Goal: Information Seeking & Learning: Learn about a topic

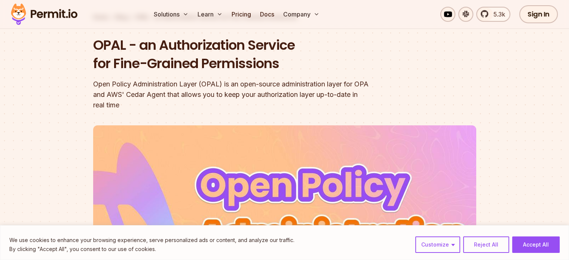
scroll to position [54, 0]
click at [548, 255] on div "We use cookies to enhance your browsing experience, serve personalized ads or c…" at bounding box center [284, 242] width 569 height 35
click at [539, 248] on button "Accept All" at bounding box center [536, 245] width 48 height 16
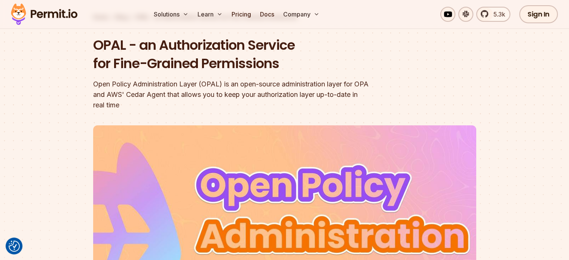
click at [39, 15] on img at bounding box center [43, 13] width 73 height 25
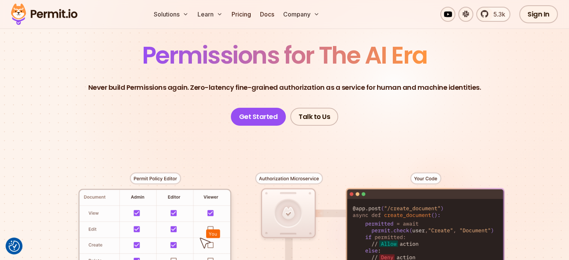
scroll to position [55, 0]
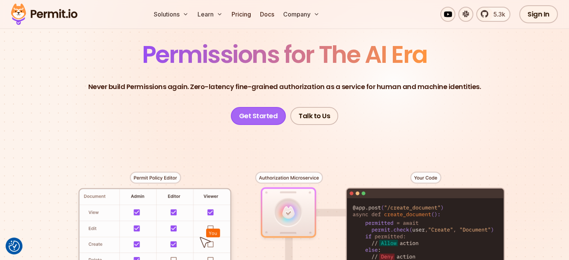
click at [265, 117] on link "Get Started" at bounding box center [258, 116] width 55 height 18
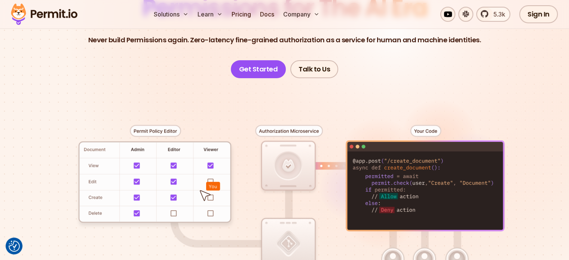
scroll to position [55, 0]
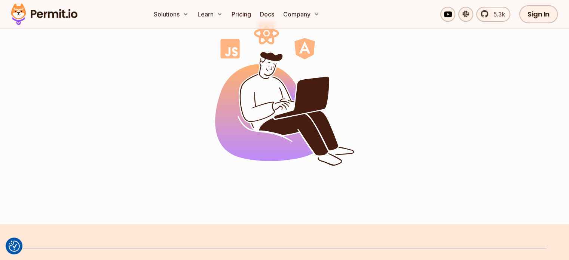
scroll to position [54, 0]
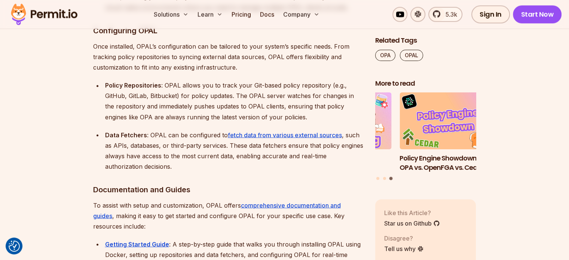
scroll to position [4156, 0]
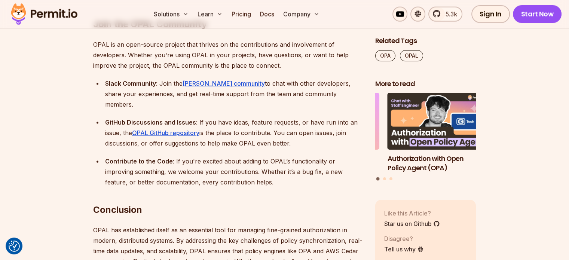
scroll to position [4408, 0]
